Goal: Transaction & Acquisition: Purchase product/service

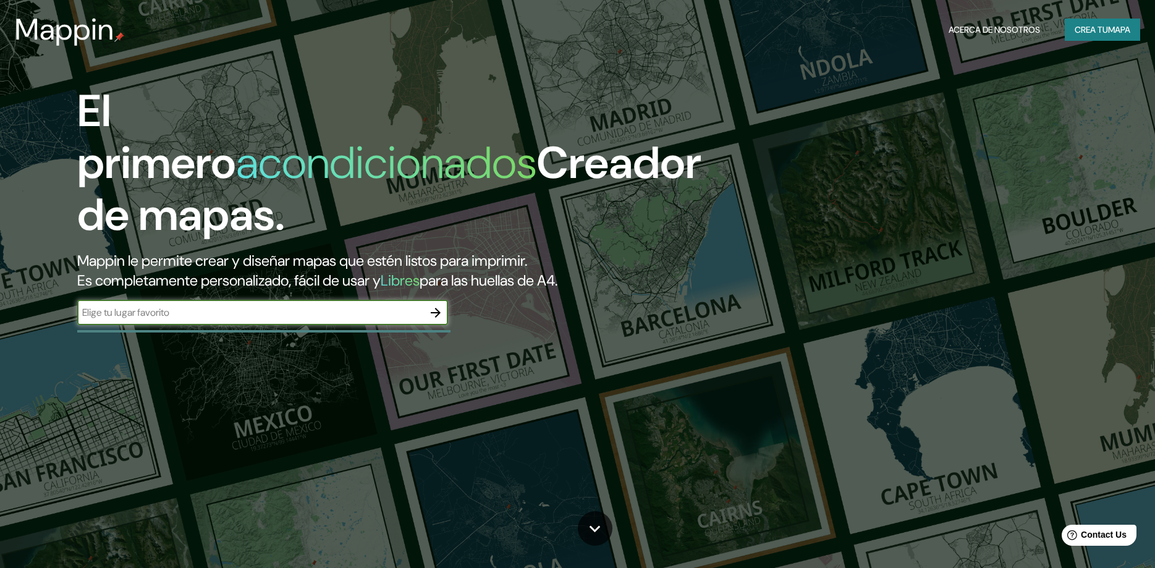
click at [392, 305] on input "text" at bounding box center [250, 312] width 346 height 14
type input "ecuador [PERSON_NAME]"
click at [441, 305] on icon "button" at bounding box center [435, 312] width 15 height 15
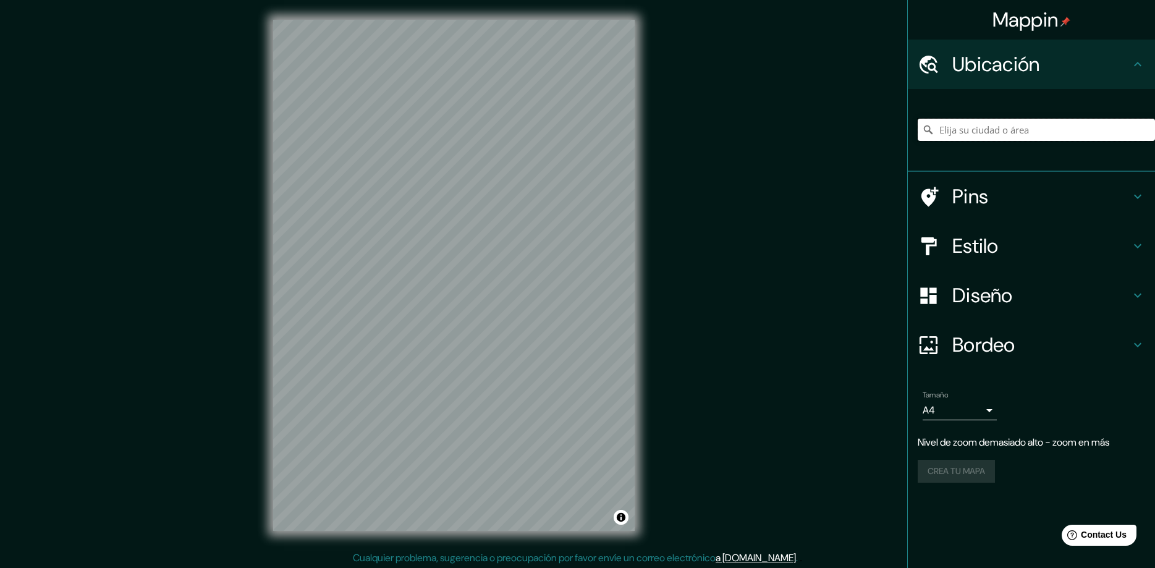
click at [1025, 133] on input "Elija su ciudad o área" at bounding box center [1036, 130] width 237 height 22
click at [1025, 140] on input "[PERSON_NAME]" at bounding box center [1036, 130] width 237 height 22
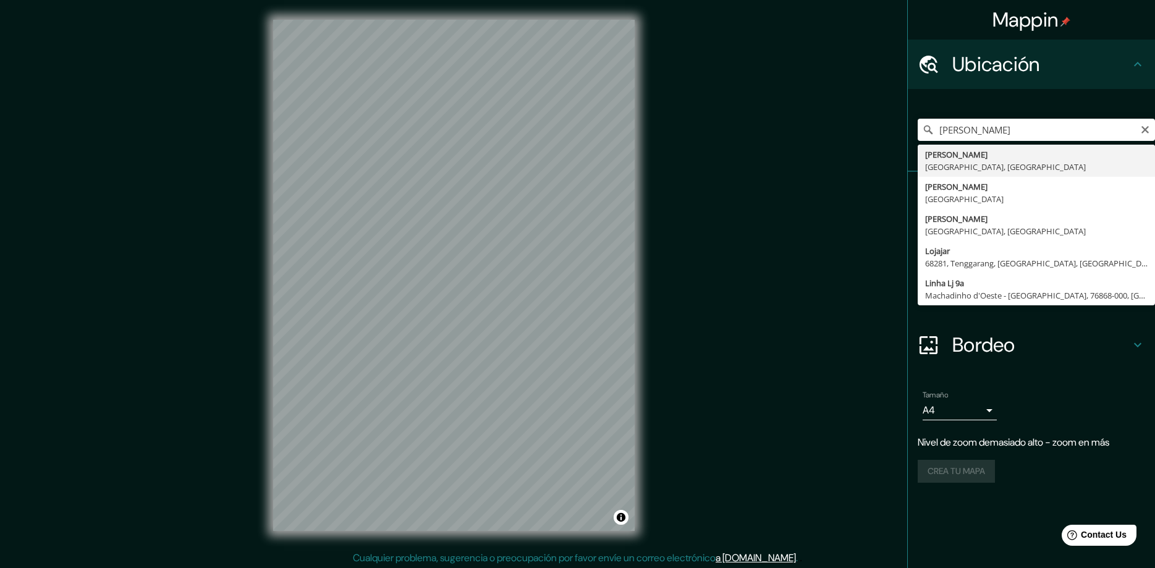
type input "[PERSON_NAME], [GEOGRAPHIC_DATA], [GEOGRAPHIC_DATA]"
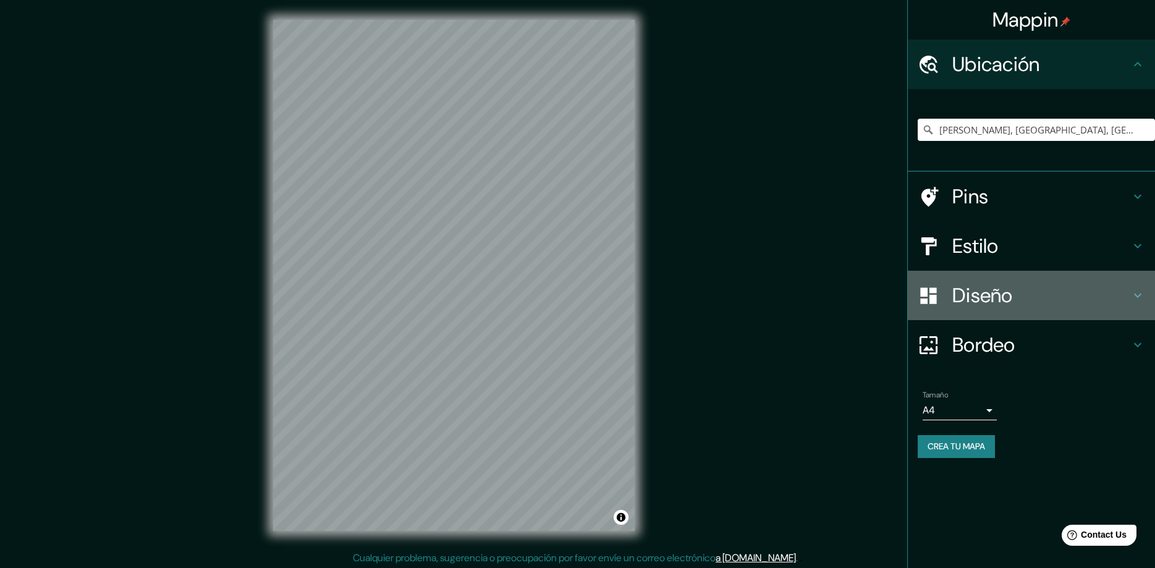
click at [1038, 295] on h4 "Diseño" at bounding box center [1041, 295] width 178 height 25
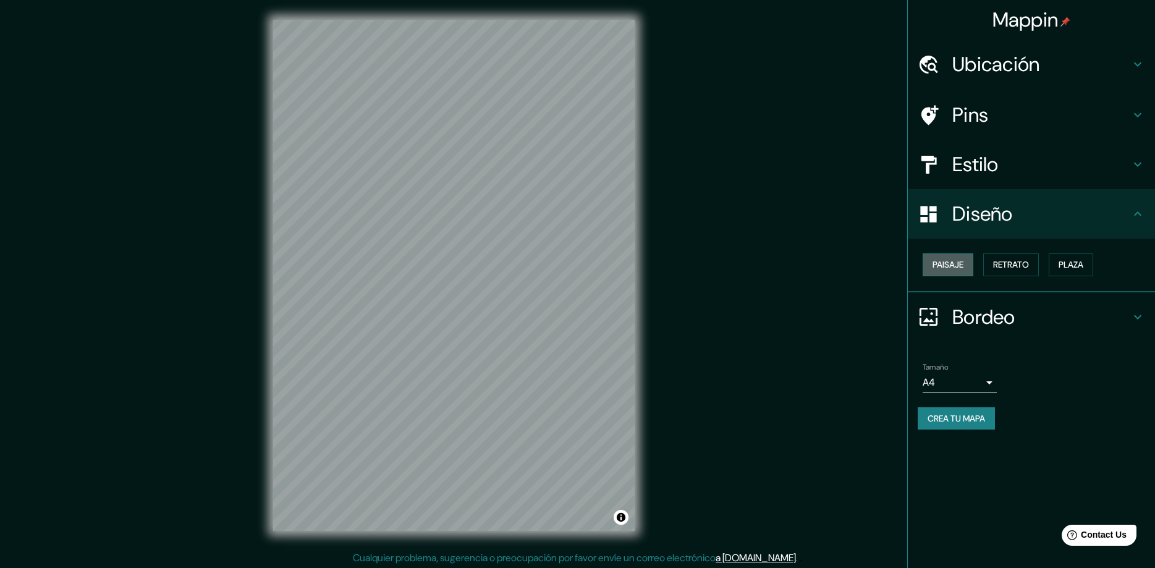
click at [970, 268] on button "Paisaje" at bounding box center [948, 264] width 51 height 23
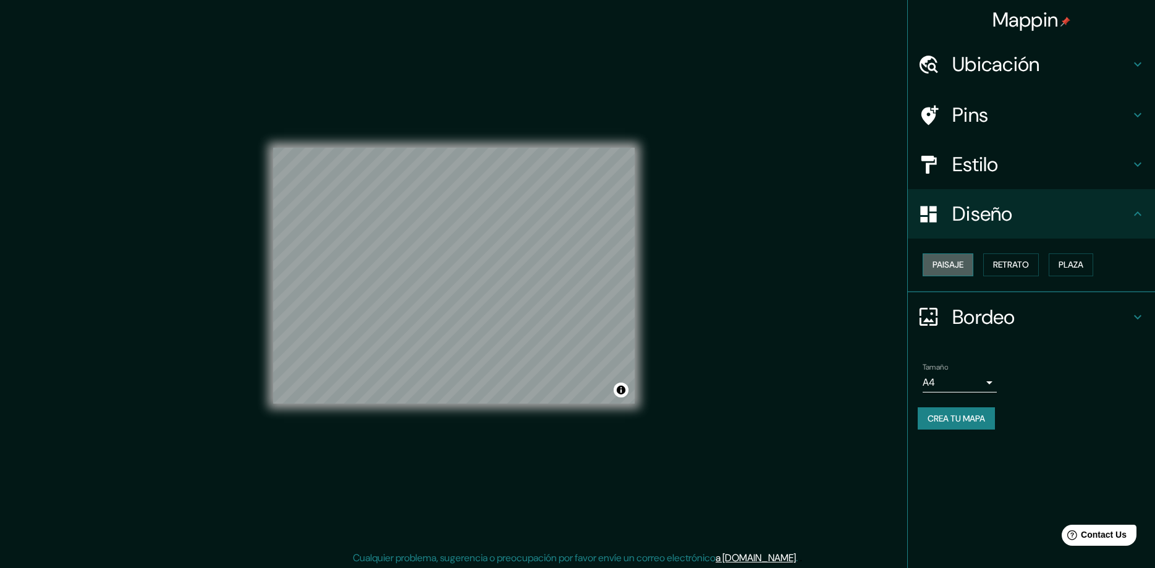
click at [971, 268] on button "Paisaje" at bounding box center [948, 264] width 51 height 23
click at [1005, 268] on button "Retrato" at bounding box center [1011, 264] width 56 height 23
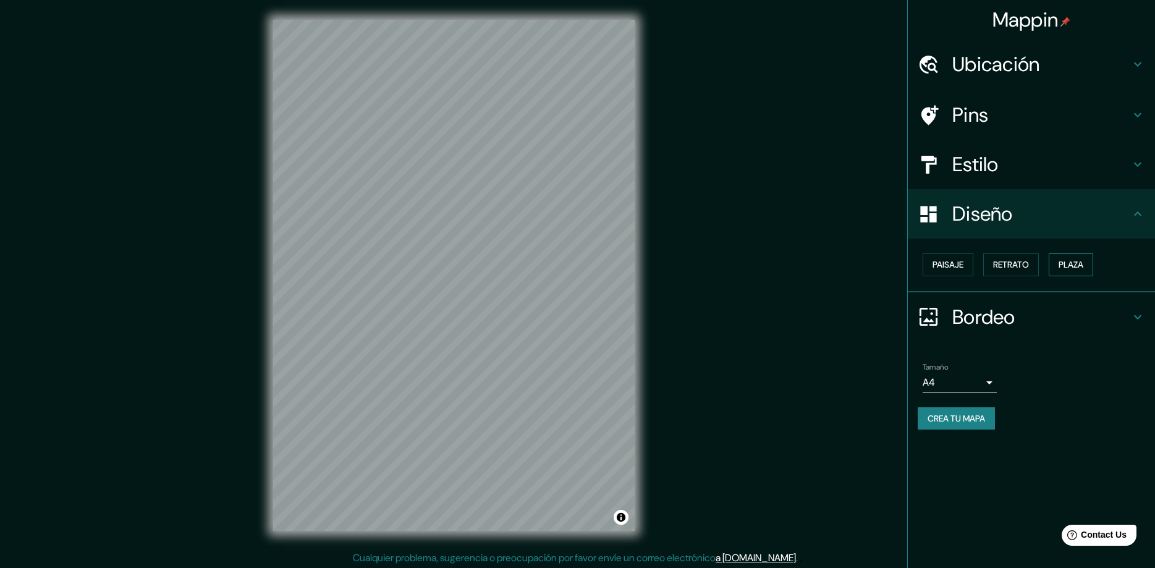
click at [1069, 264] on button "Plaza" at bounding box center [1071, 264] width 44 height 23
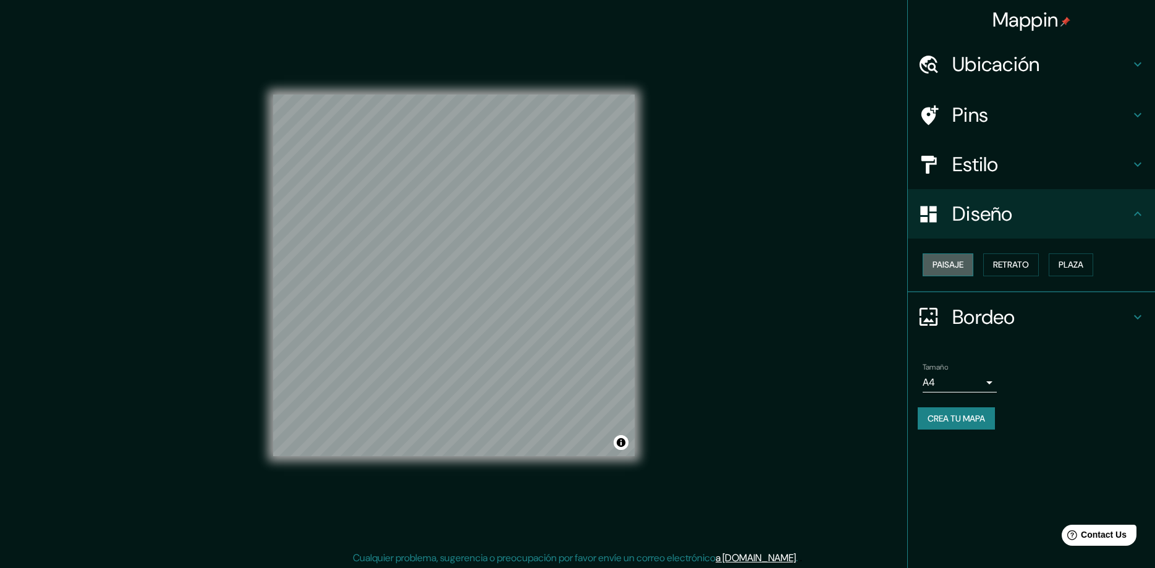
click at [960, 262] on button "Paisaje" at bounding box center [948, 264] width 51 height 23
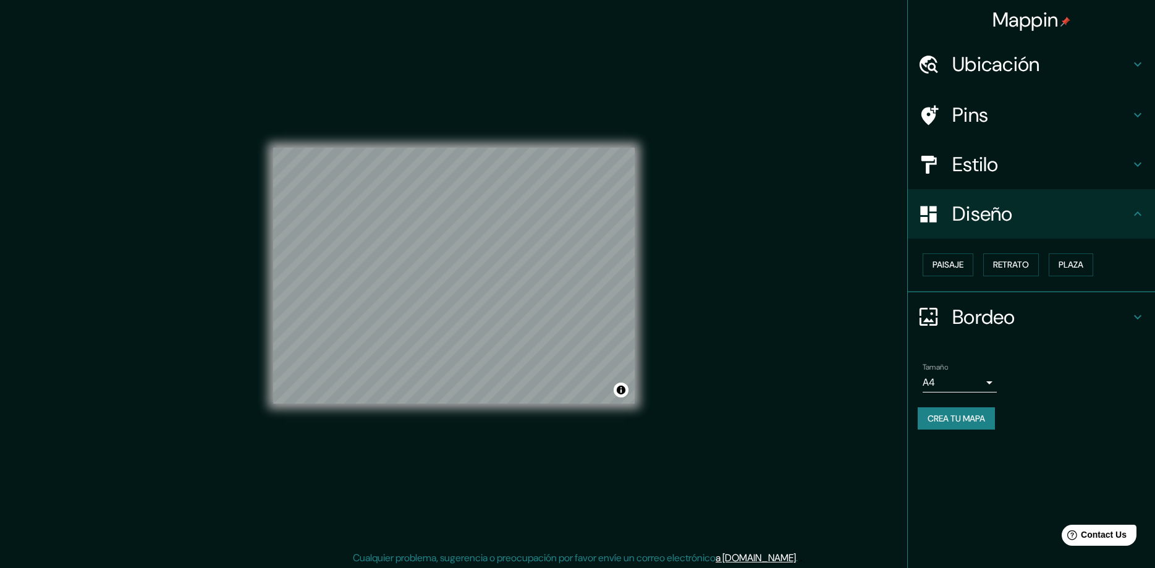
click at [998, 313] on h4 "Bordeo" at bounding box center [1041, 317] width 178 height 25
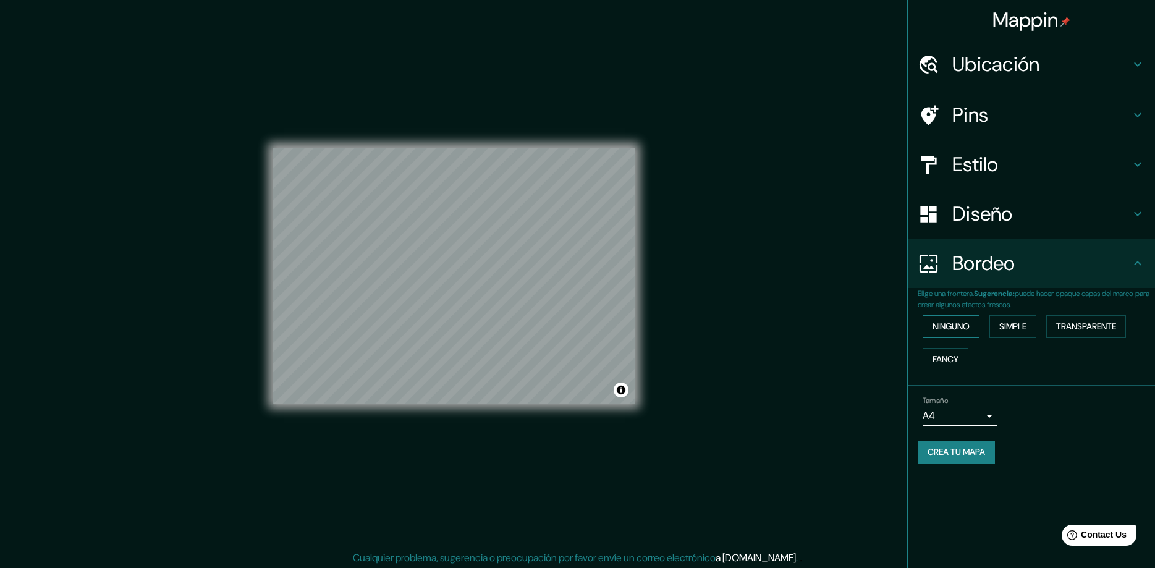
click at [968, 329] on button "Ninguno" at bounding box center [951, 326] width 57 height 23
click at [1001, 326] on button "Simple" at bounding box center [1012, 326] width 47 height 23
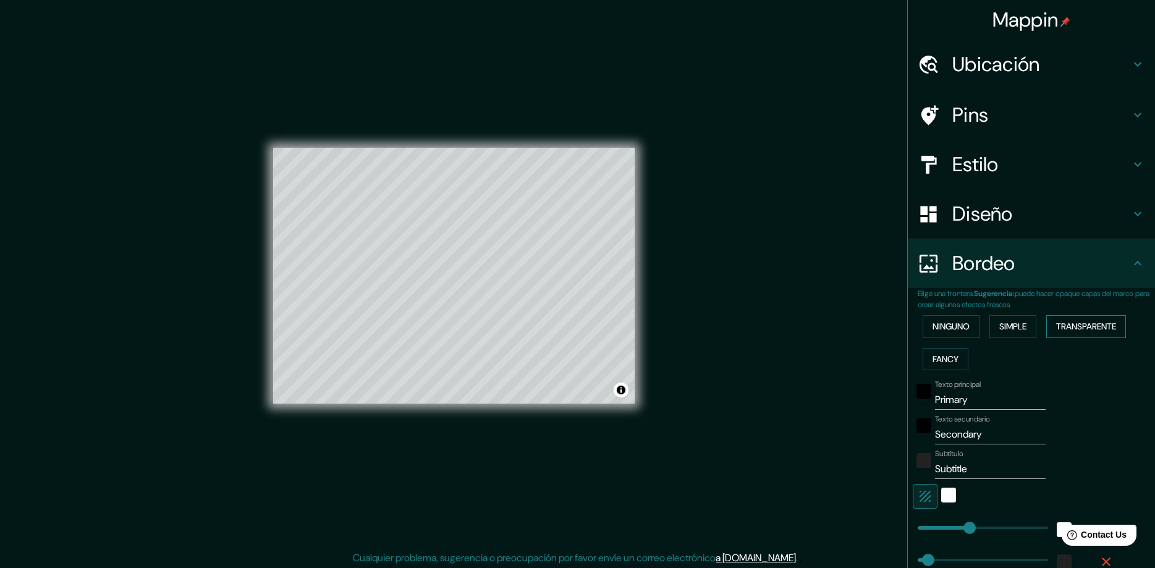
click at [1066, 329] on button "Transparente" at bounding box center [1086, 326] width 80 height 23
click at [948, 367] on button "Fancy" at bounding box center [946, 359] width 46 height 23
click at [967, 326] on button "Ninguno" at bounding box center [951, 326] width 57 height 23
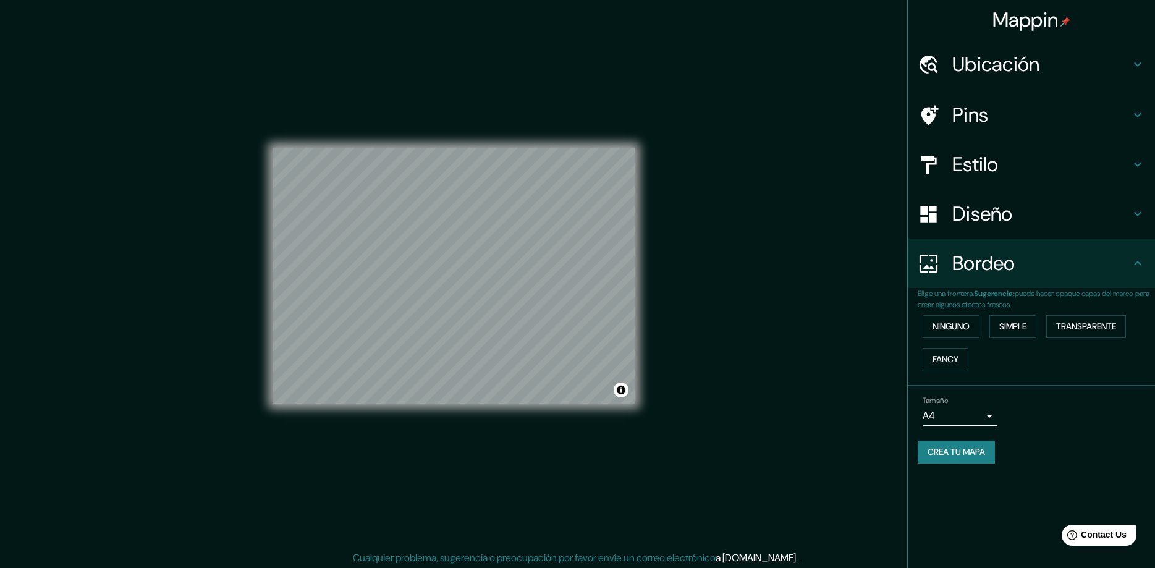
click at [986, 121] on h4 "Pins" at bounding box center [1041, 115] width 178 height 25
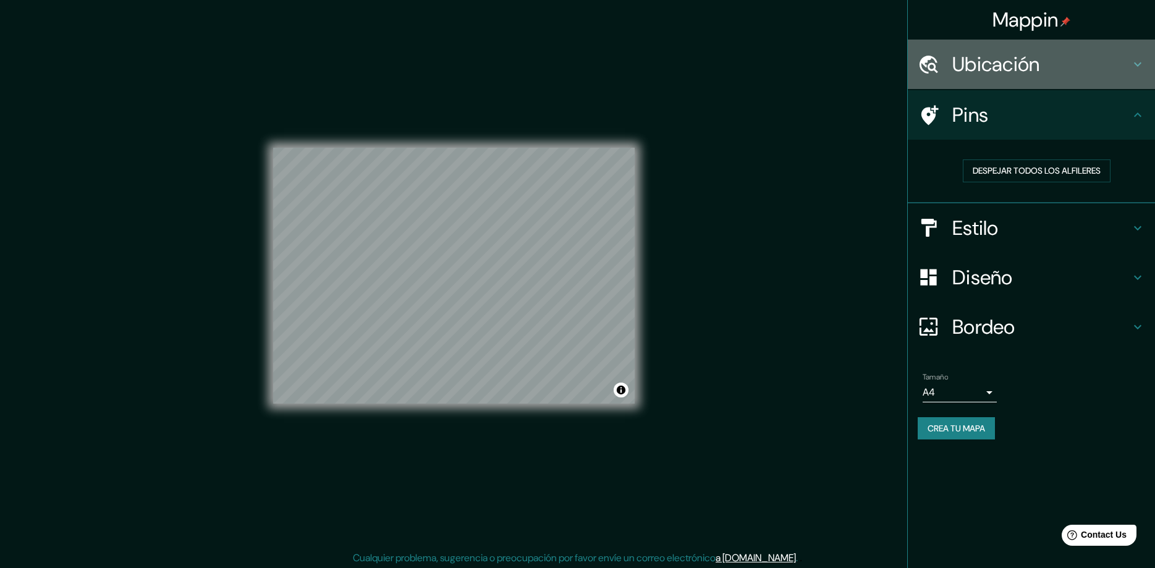
click at [1013, 70] on h4 "Ubicación" at bounding box center [1041, 64] width 178 height 25
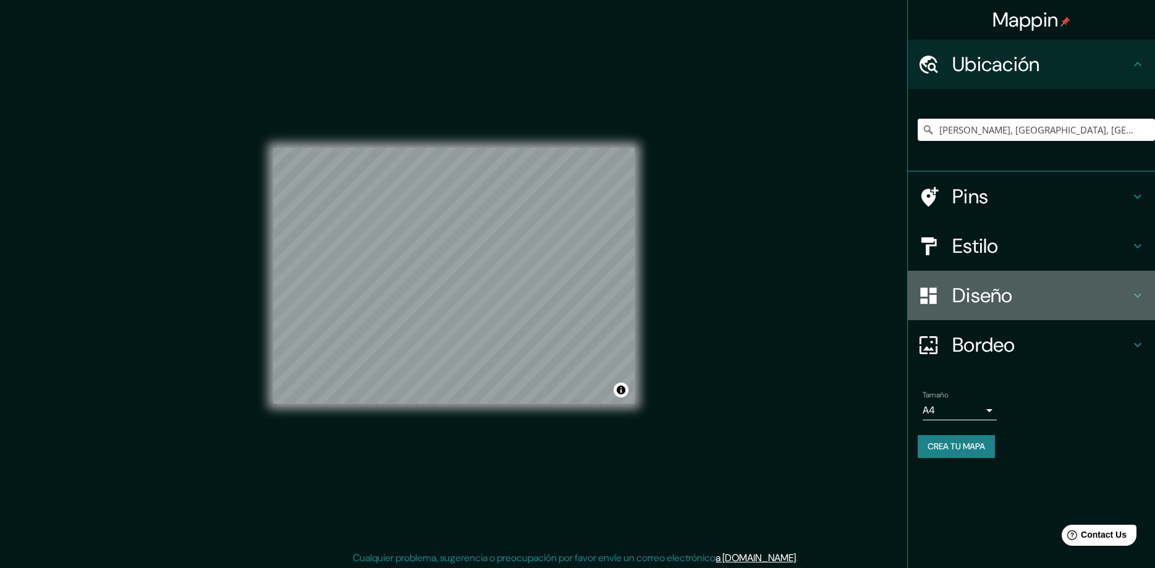
click at [999, 295] on h4 "Diseño" at bounding box center [1041, 295] width 178 height 25
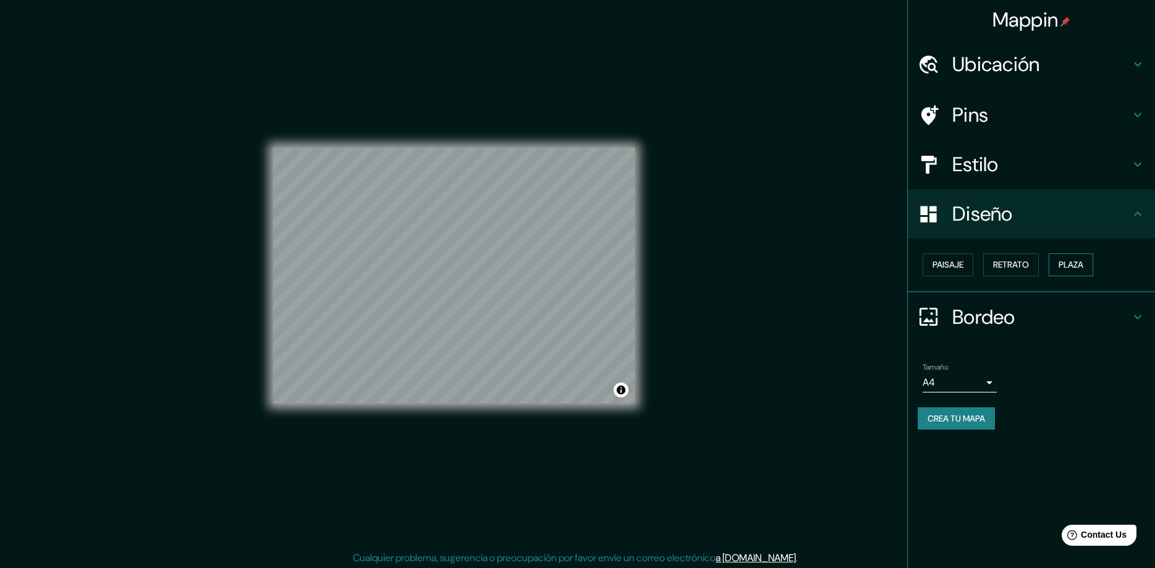
click at [1062, 260] on button "Plaza" at bounding box center [1071, 264] width 44 height 23
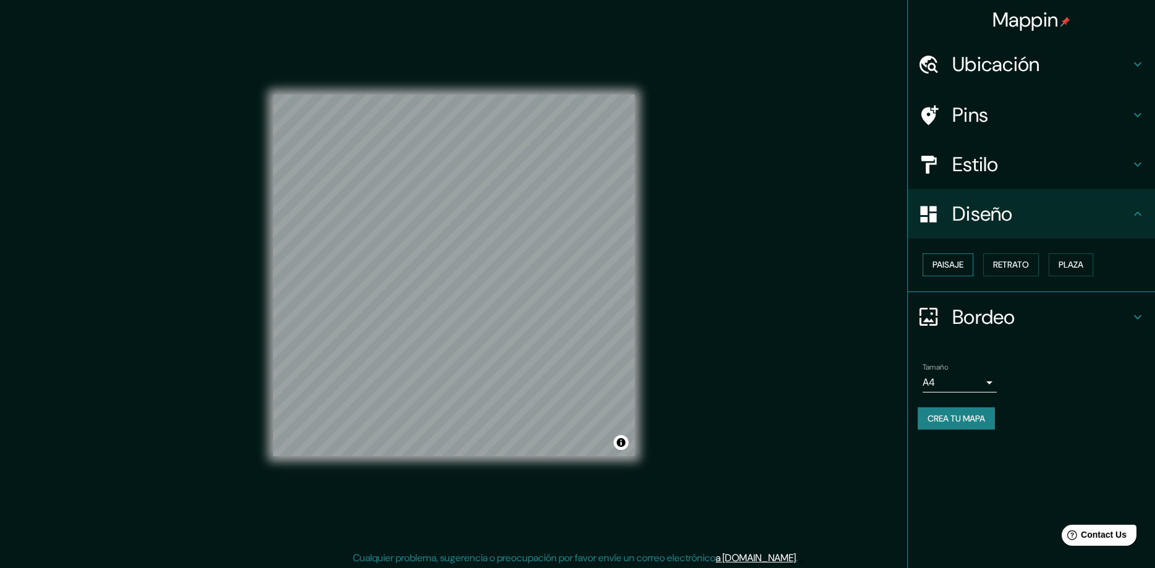
click at [938, 268] on button "Paisaje" at bounding box center [948, 264] width 51 height 23
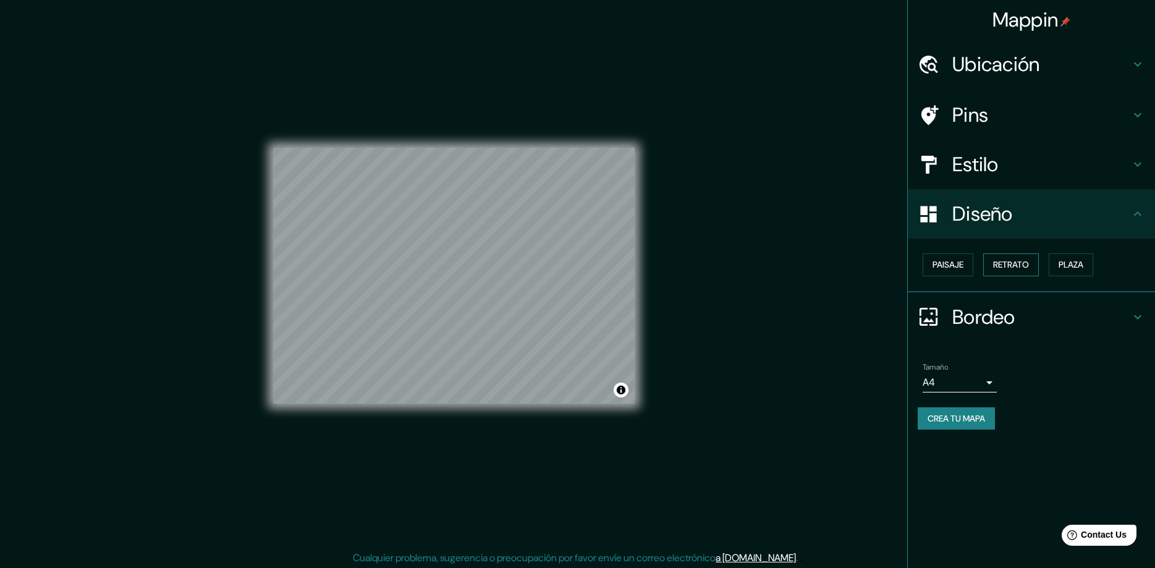
click at [1000, 263] on button "Retrato" at bounding box center [1011, 264] width 56 height 23
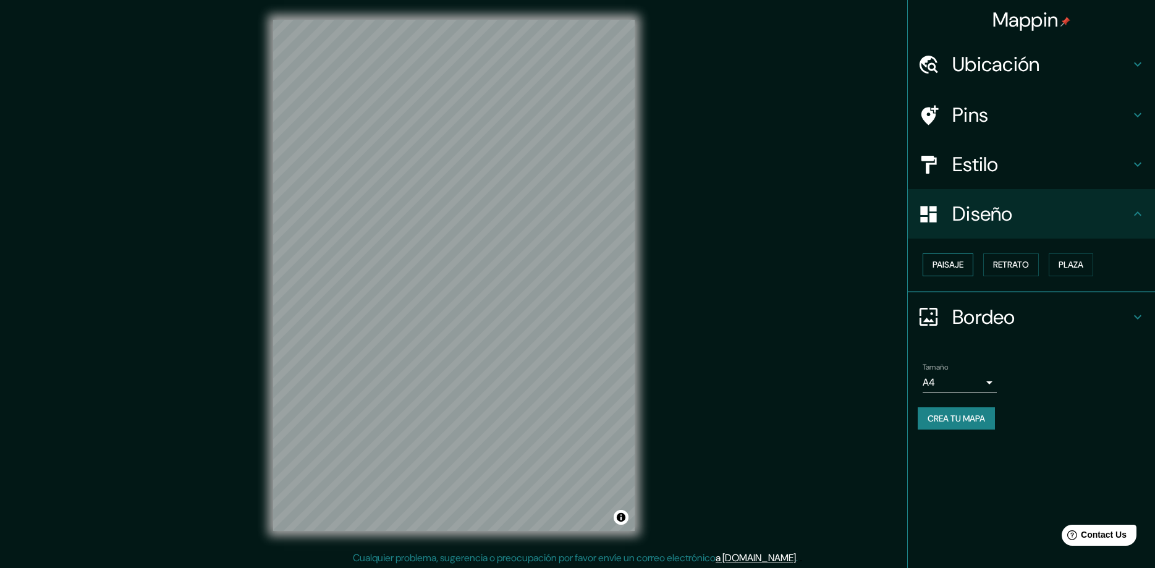
click at [957, 267] on button "Paisaje" at bounding box center [948, 264] width 51 height 23
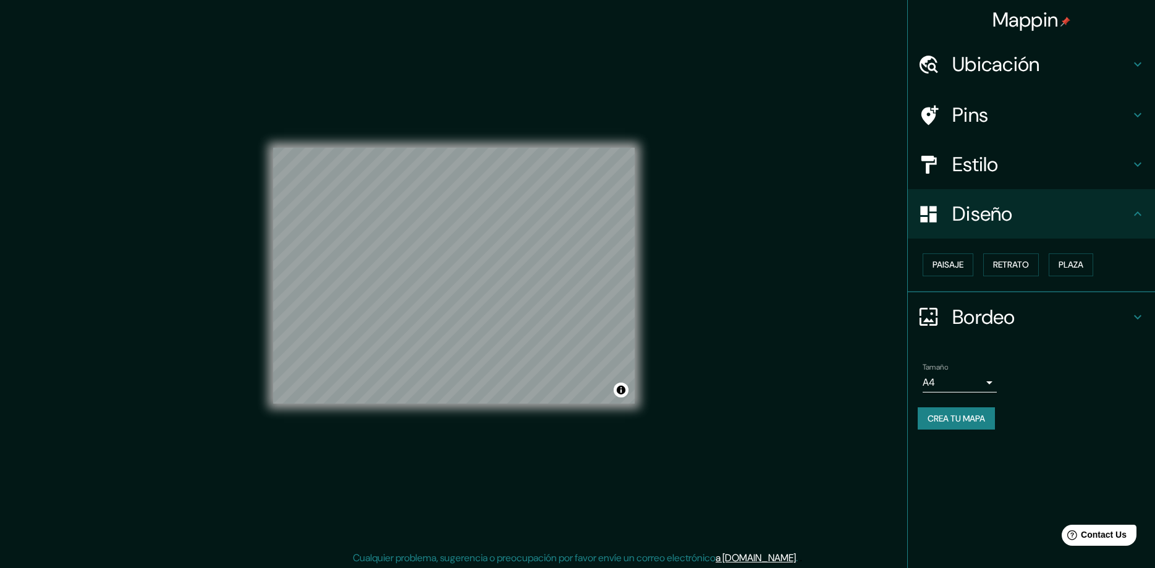
click at [822, 318] on div "Mappin Ubicación [PERSON_NAME], [GEOGRAPHIC_DATA], [GEOGRAPHIC_DATA] Pins Estil…" at bounding box center [577, 285] width 1155 height 570
click at [845, 264] on div "Mappin Ubicación [PERSON_NAME], [GEOGRAPHIC_DATA], [GEOGRAPHIC_DATA] Pins Estil…" at bounding box center [577, 285] width 1155 height 570
click at [847, 262] on div "Mappin Ubicación [PERSON_NAME], [GEOGRAPHIC_DATA], [GEOGRAPHIC_DATA] Pins Estil…" at bounding box center [577, 285] width 1155 height 570
